Goal: Task Accomplishment & Management: Manage account settings

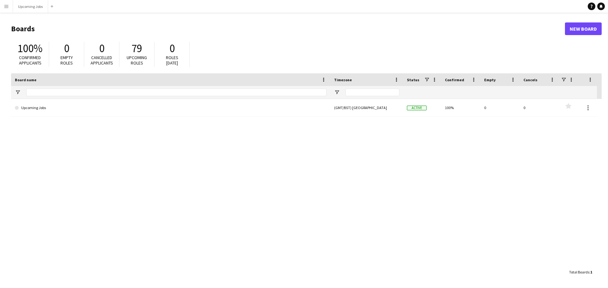
click at [11, 5] on button "Menu" at bounding box center [6, 6] width 13 height 13
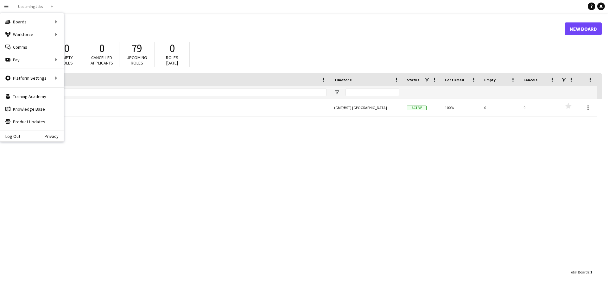
click at [259, 25] on h1 "Boards" at bounding box center [287, 28] width 553 height 9
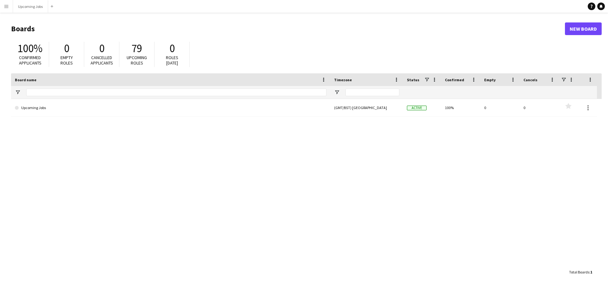
click at [30, 53] on span "100%" at bounding box center [29, 48] width 25 height 14
click at [8, 7] on app-icon "Menu" at bounding box center [6, 6] width 5 height 5
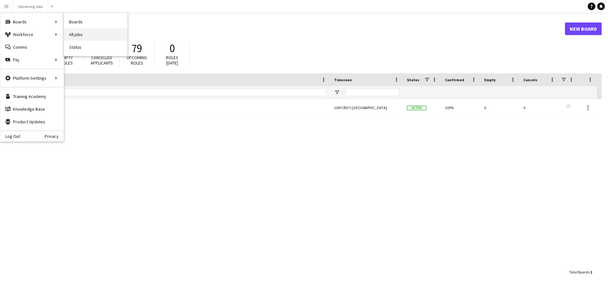
click at [78, 36] on link "All jobs" at bounding box center [95, 34] width 63 height 13
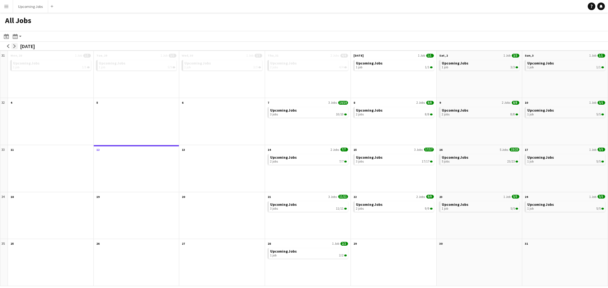
click at [13, 49] on button "arrow-right" at bounding box center [14, 46] width 6 height 6
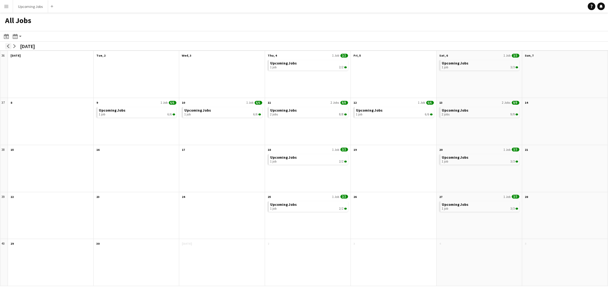
click at [8, 43] on button "arrow-left" at bounding box center [8, 46] width 6 height 6
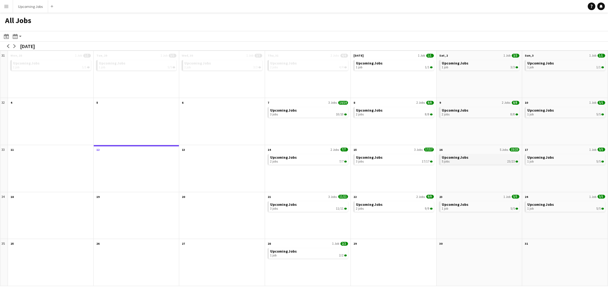
click at [498, 163] on div "5 jobs 23/23" at bounding box center [479, 162] width 77 height 4
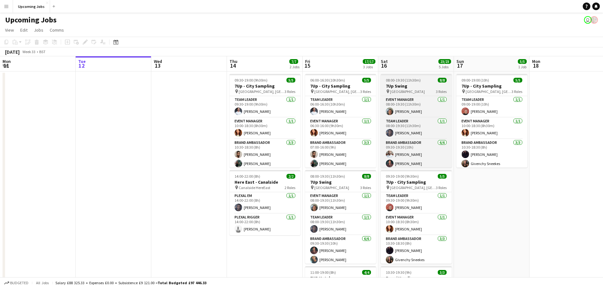
click at [406, 91] on span "Kings Cross Station" at bounding box center [407, 91] width 35 height 5
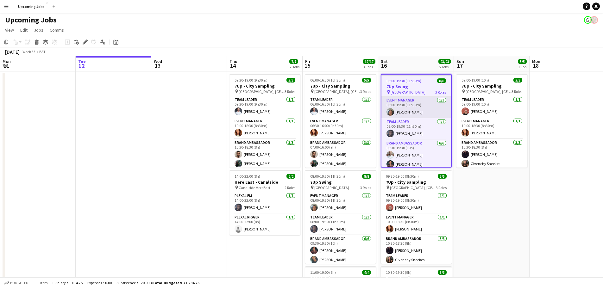
click at [392, 109] on app-user-avatar at bounding box center [390, 112] width 8 height 8
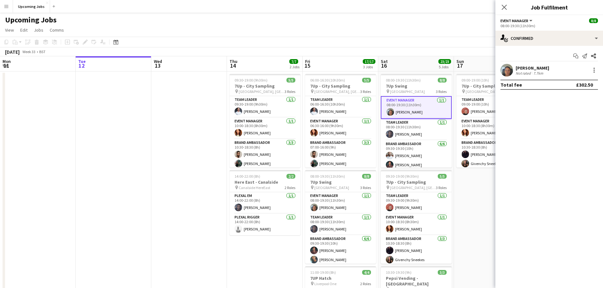
click at [507, 71] on app-user-avatar at bounding box center [506, 70] width 13 height 13
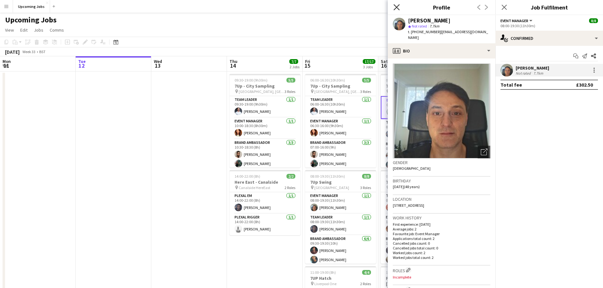
click at [397, 8] on icon "Close pop-in" at bounding box center [396, 7] width 6 height 6
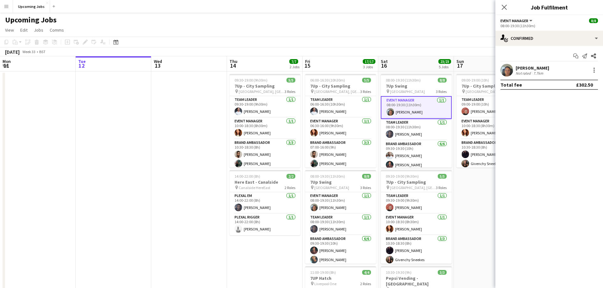
click at [399, 109] on app-card-role "Event Manager 1/1 08:00-19:30 (11h30m) Kyriakos Poulos" at bounding box center [416, 107] width 71 height 23
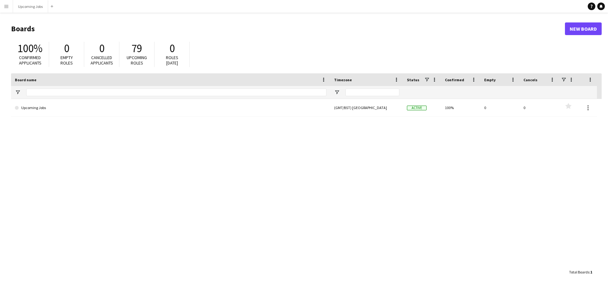
click at [3, 7] on button "Menu" at bounding box center [6, 6] width 13 height 13
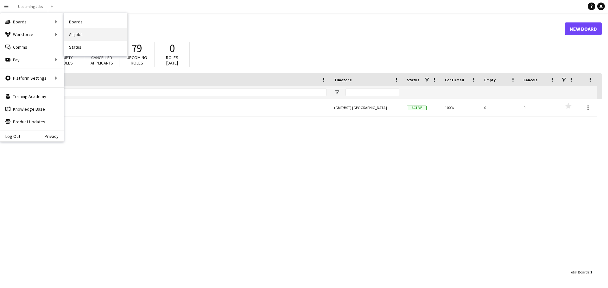
click at [73, 32] on link "All jobs" at bounding box center [95, 34] width 63 height 13
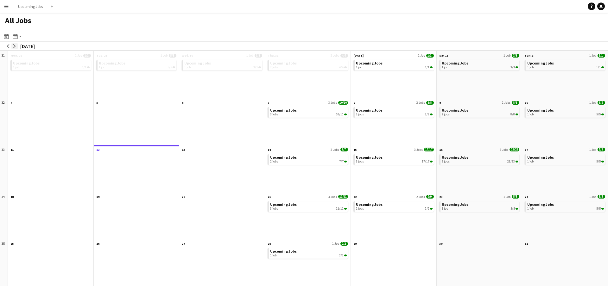
click at [14, 44] on button "arrow-right" at bounding box center [14, 46] width 6 height 6
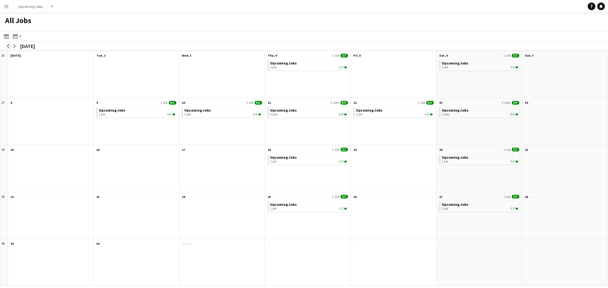
click at [6, 45] on button "arrow-left" at bounding box center [8, 46] width 6 height 6
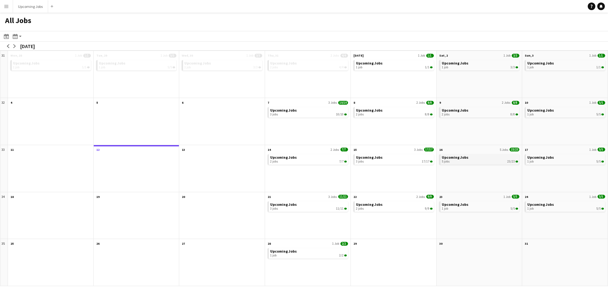
click at [464, 155] on span "Upcoming Jobs" at bounding box center [454, 157] width 27 height 5
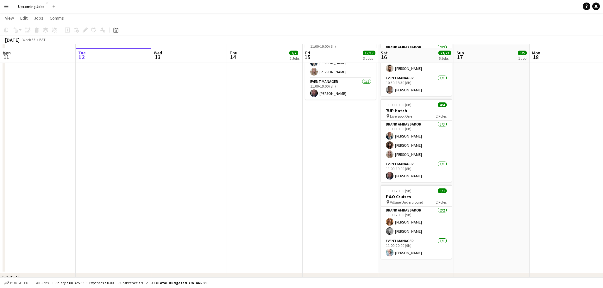
scroll to position [253, 0]
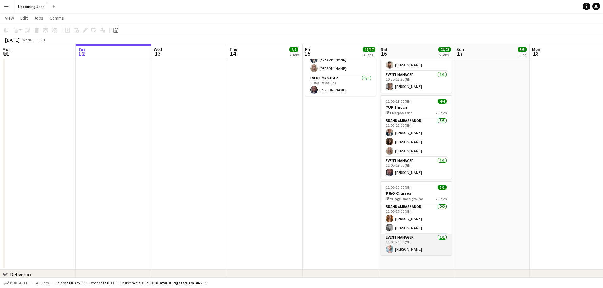
click at [390, 246] on app-user-avatar at bounding box center [390, 250] width 8 height 8
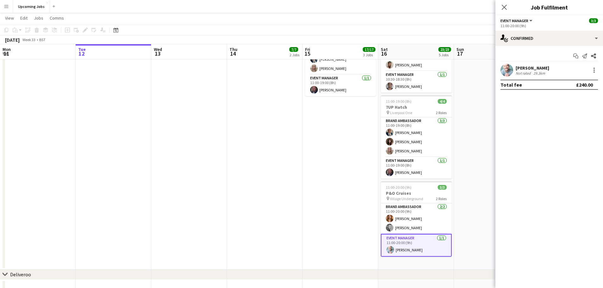
click at [504, 72] on app-user-avatar at bounding box center [506, 70] width 13 height 13
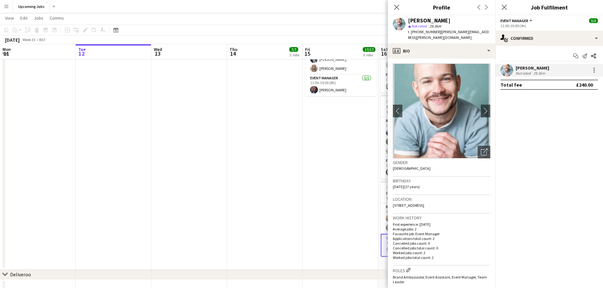
click at [307, 168] on app-date-cell "06:00-16:30 (10h30m) 5/5 7Up - City Sampling pin Piccadilly Station, Manchester…" at bounding box center [341, 44] width 76 height 452
